Goal: Task Accomplishment & Management: Manage account settings

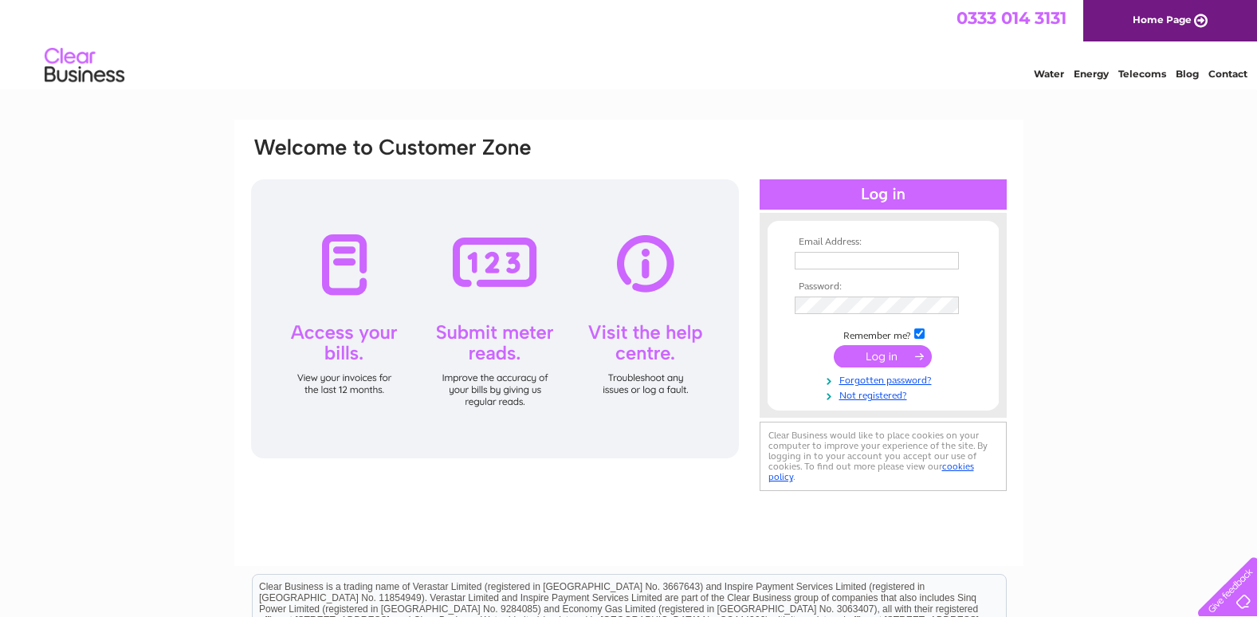
type input "paul@franklinmemorials.com"
click at [875, 350] on input "submit" at bounding box center [883, 356] width 98 height 22
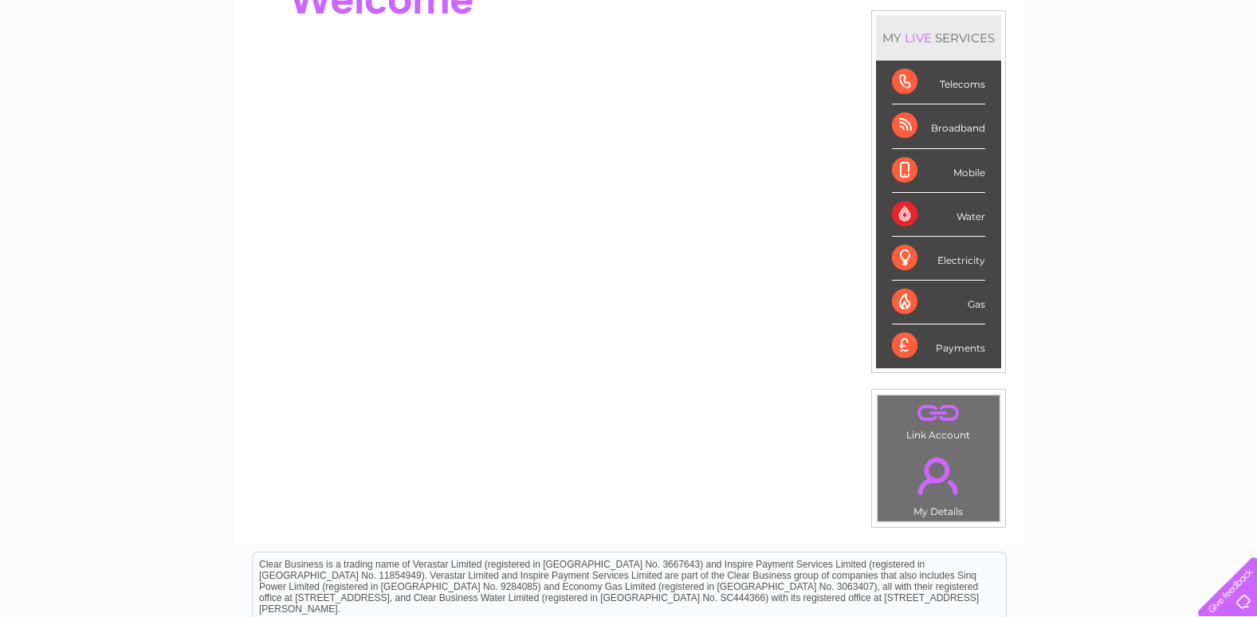
scroll to position [171, 0]
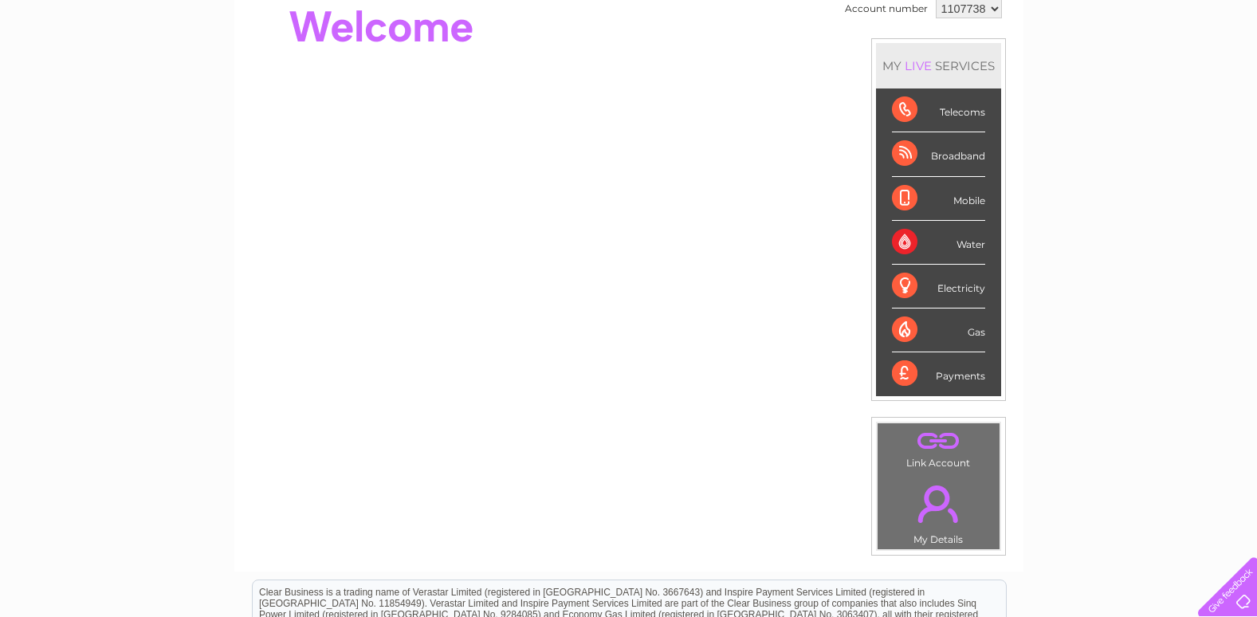
click at [921, 104] on div "Telecoms" at bounding box center [938, 110] width 93 height 44
click at [901, 112] on div "Telecoms" at bounding box center [938, 110] width 93 height 44
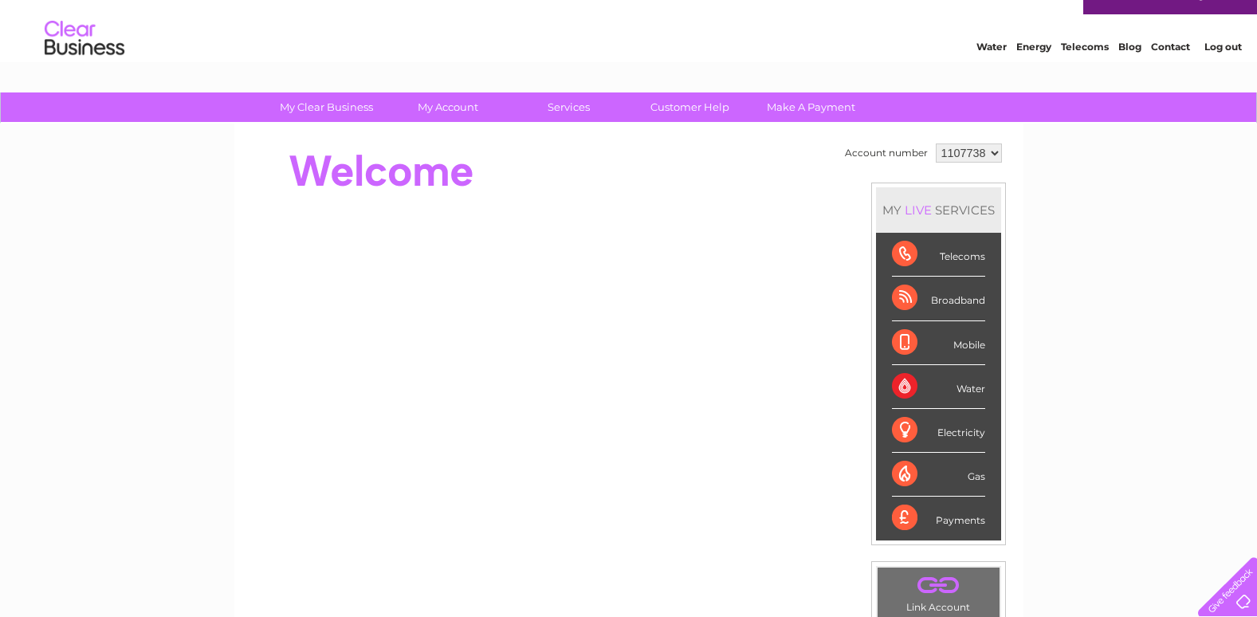
scroll to position [0, 0]
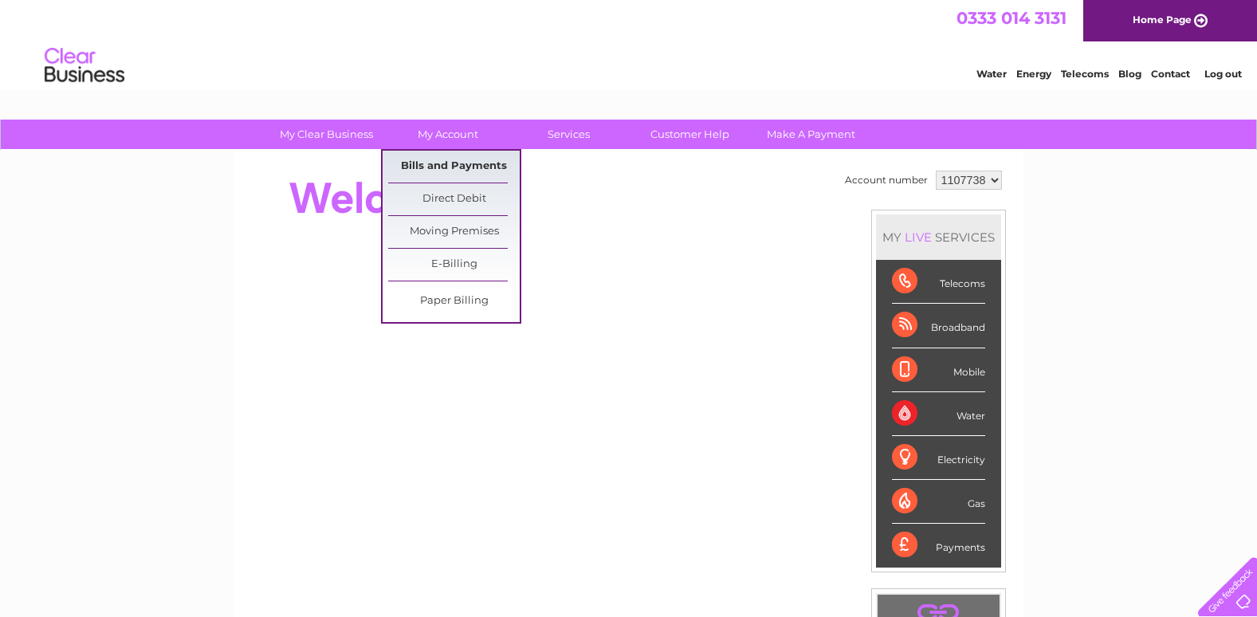
click at [430, 163] on link "Bills and Payments" at bounding box center [454, 167] width 132 height 32
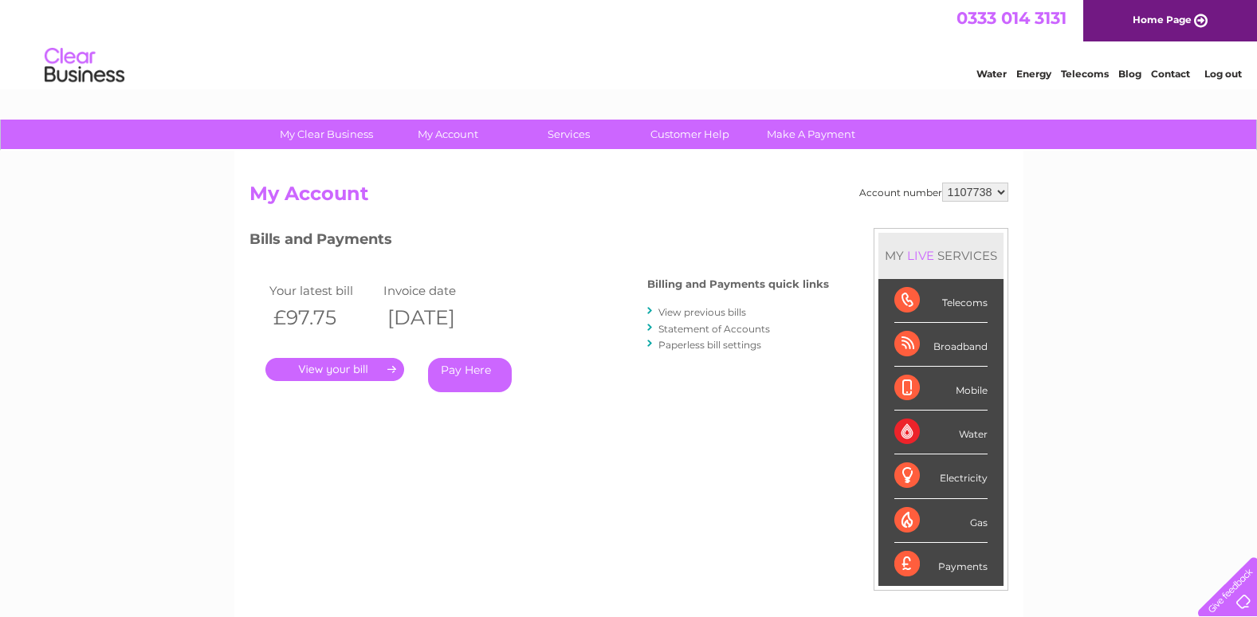
click at [324, 364] on link "." at bounding box center [334, 369] width 139 height 23
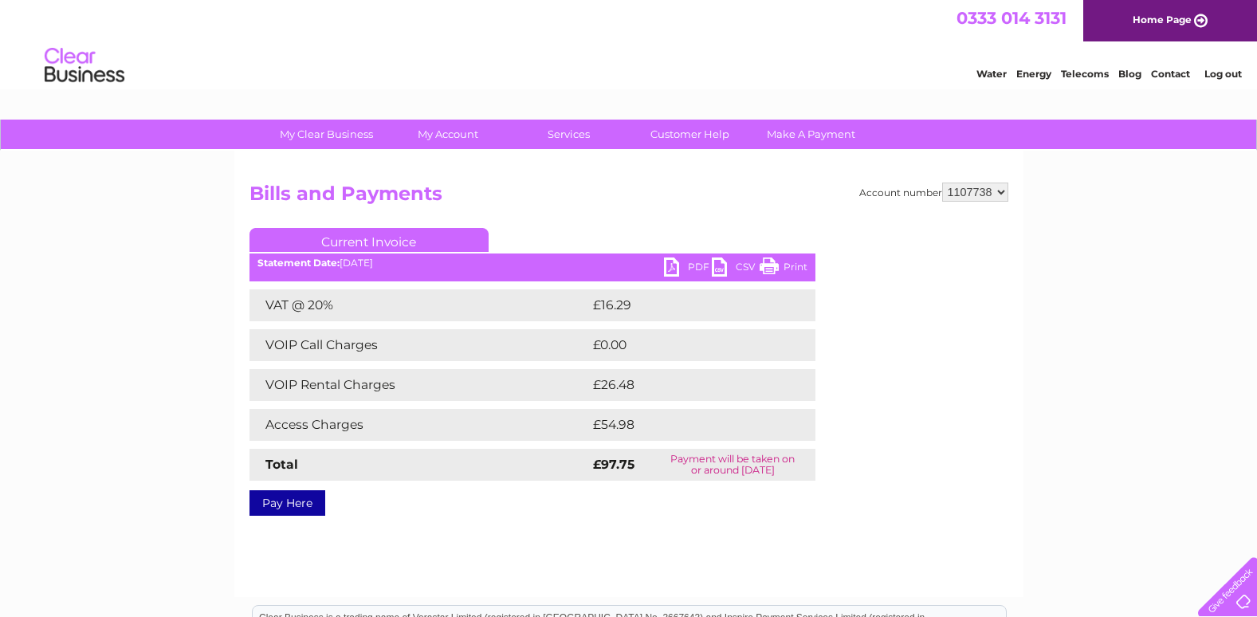
click at [677, 265] on link "PDF" at bounding box center [688, 268] width 48 height 23
